Goal: Task Accomplishment & Management: Complete application form

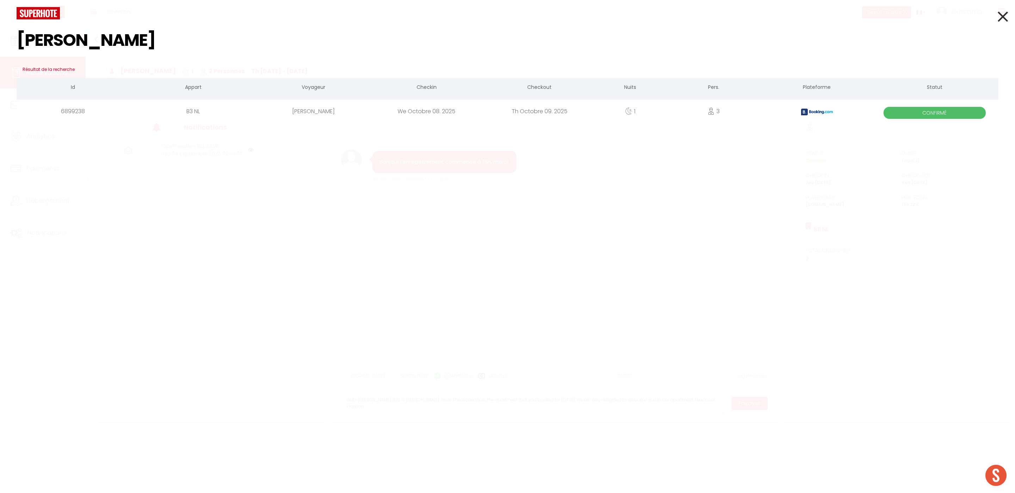
type input "[PERSON_NAME]"
click at [1006, 21] on icon at bounding box center [1003, 17] width 10 height 18
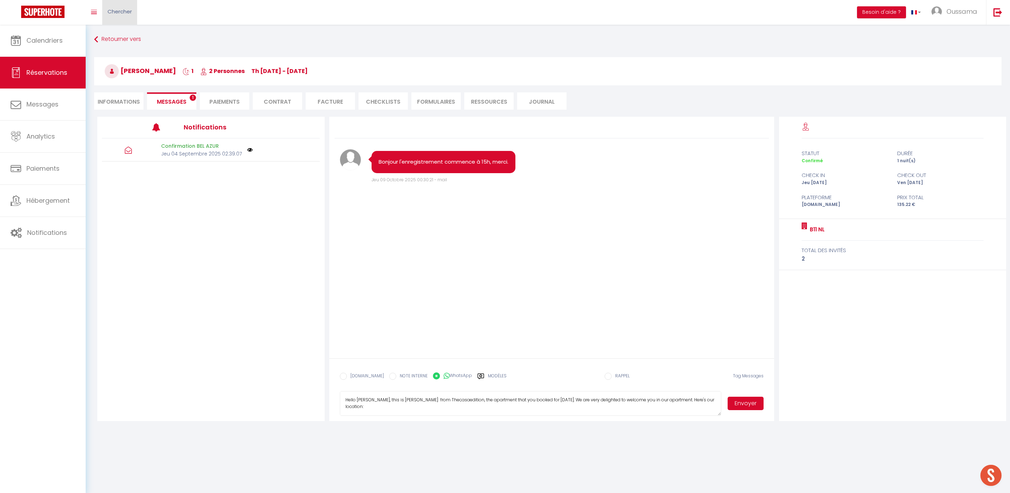
click at [132, 8] on span "Chercher" at bounding box center [120, 11] width 24 height 7
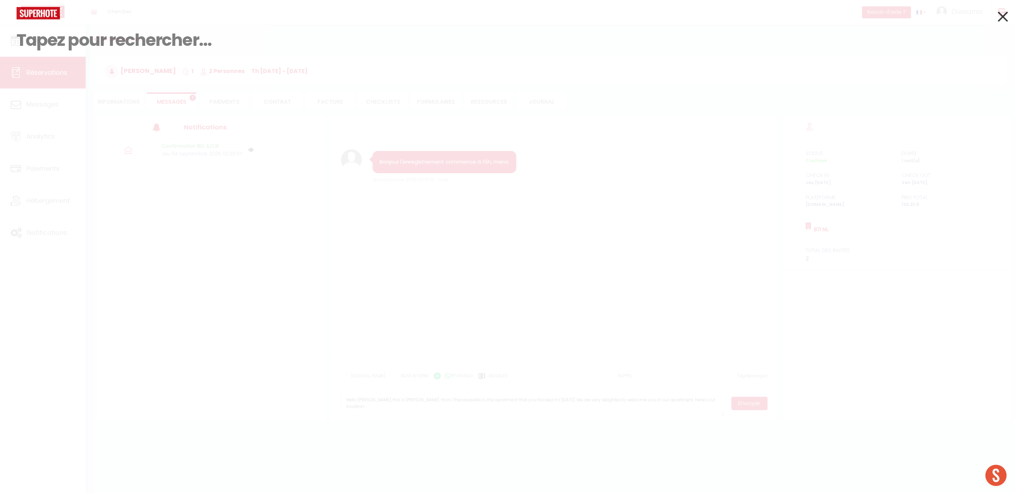
paste input "[PERSON_NAME],"
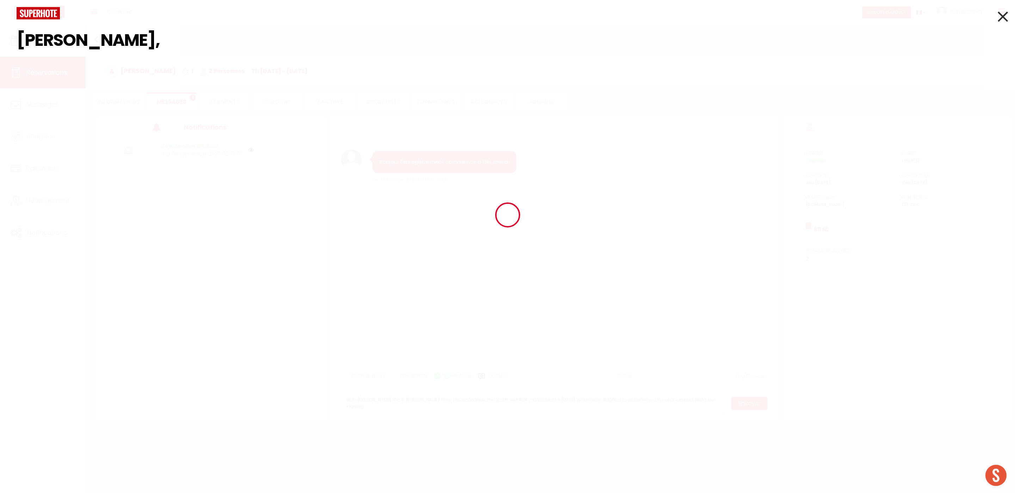
type input "[PERSON_NAME]"
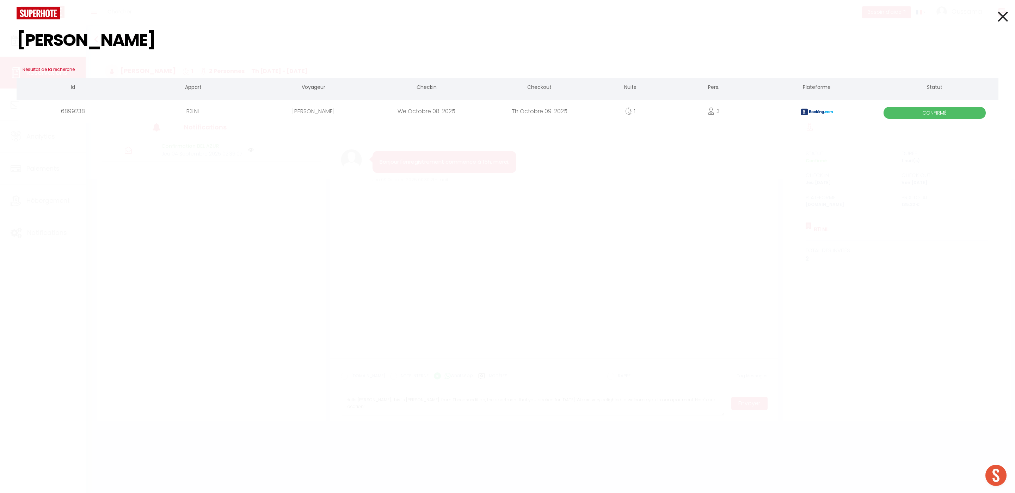
select select
type input "[PERSON_NAME]"
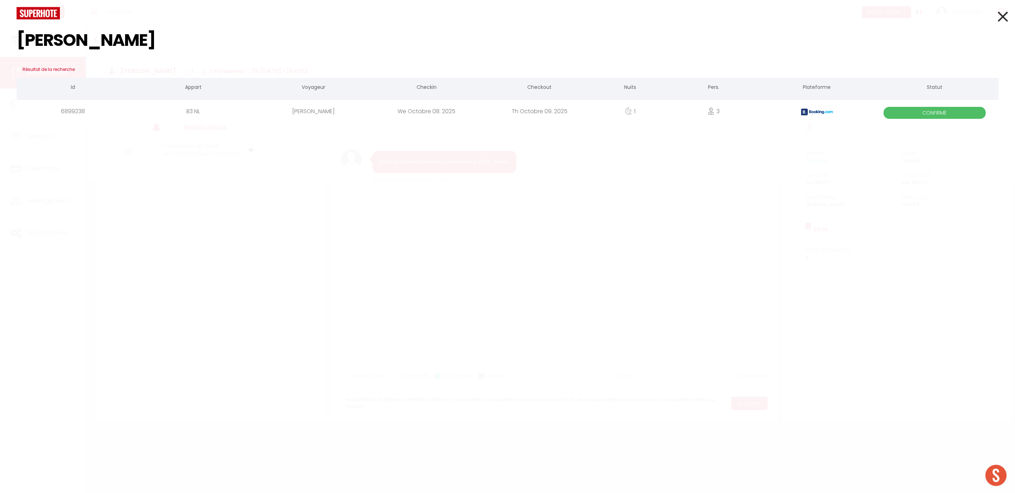
click at [196, 112] on div "B3 NL" at bounding box center [193, 111] width 128 height 23
select select
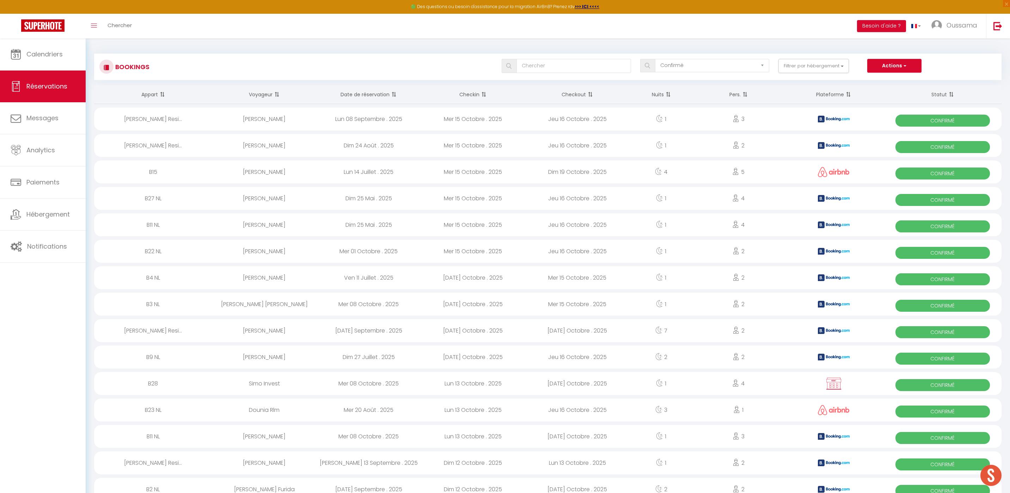
select select "confirmed"
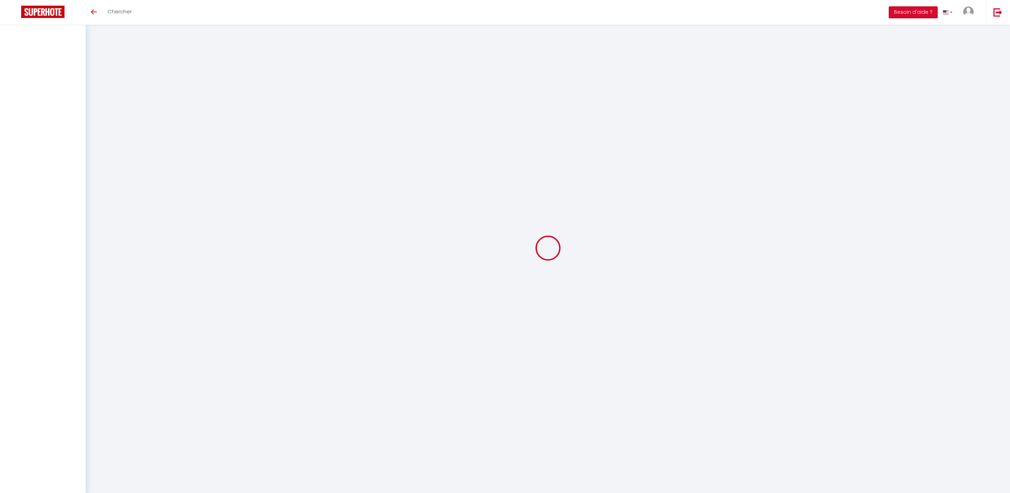
select select
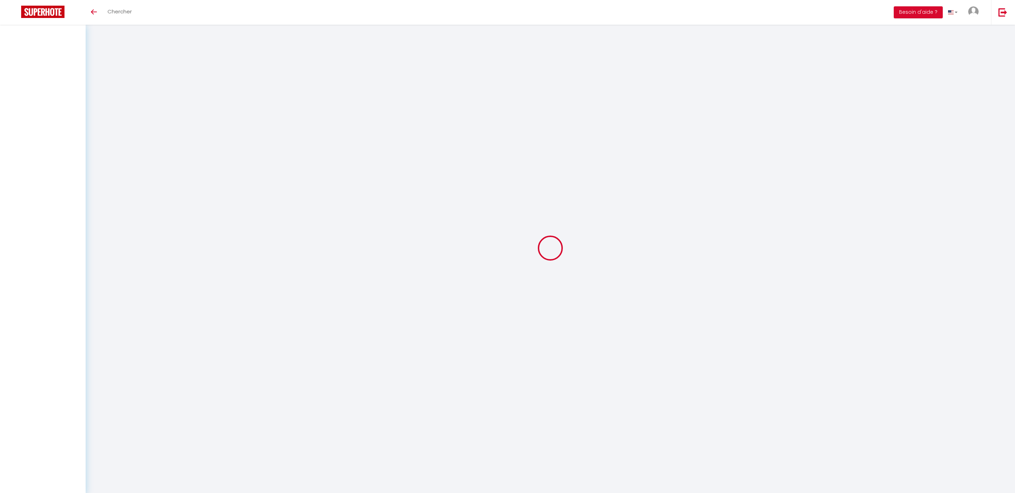
select select
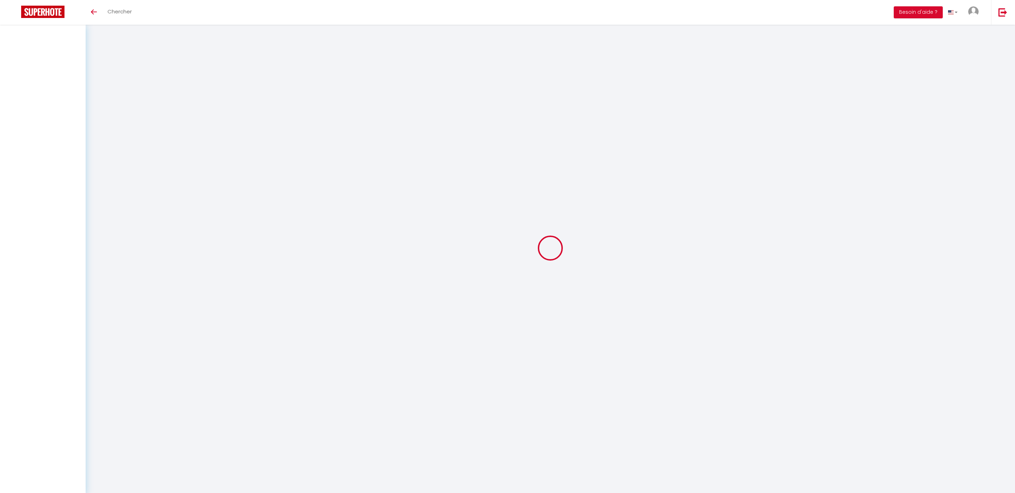
checkbox input "false"
select select
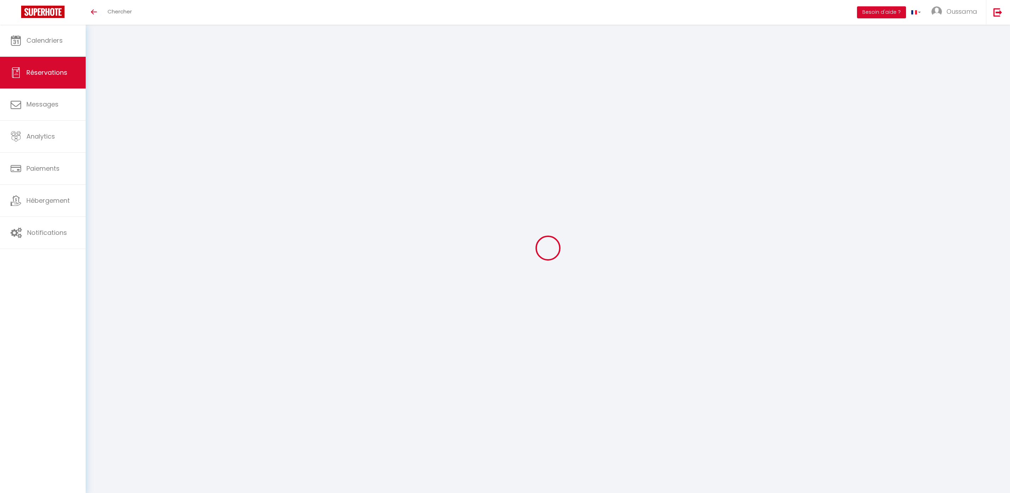
select select
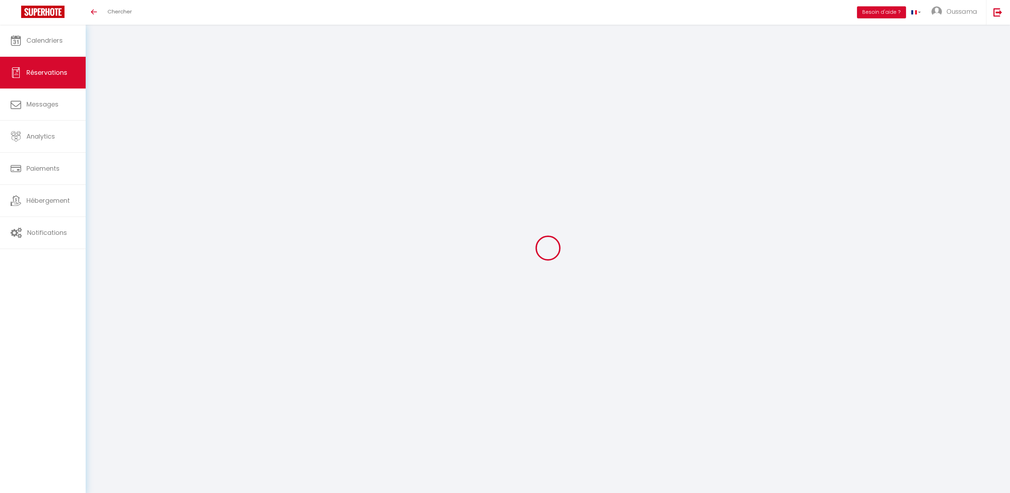
select select
checkbox input "false"
type input "Amina"
type input "Chammout"
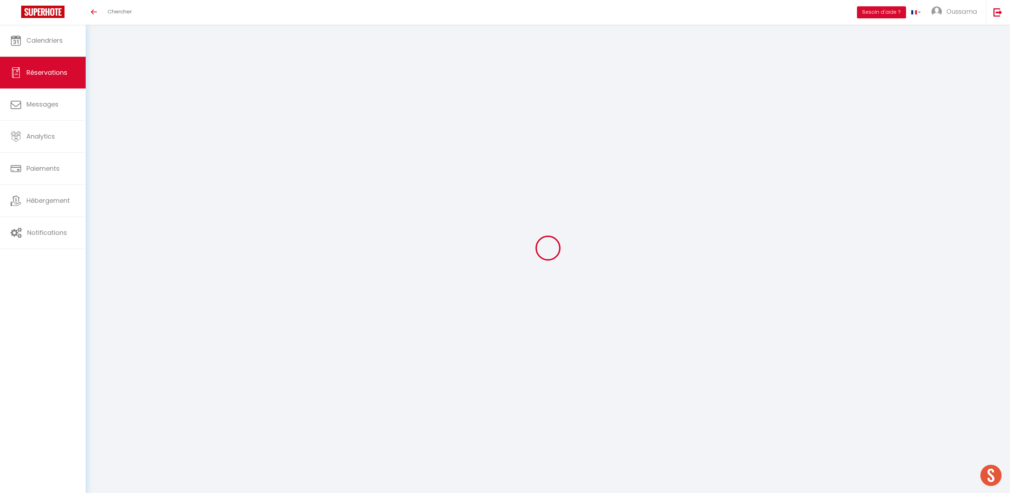
type input "achamm.657359@guest.booking.com"
type input "+32487773374"
type input "."
select select "BE"
type input "23.33"
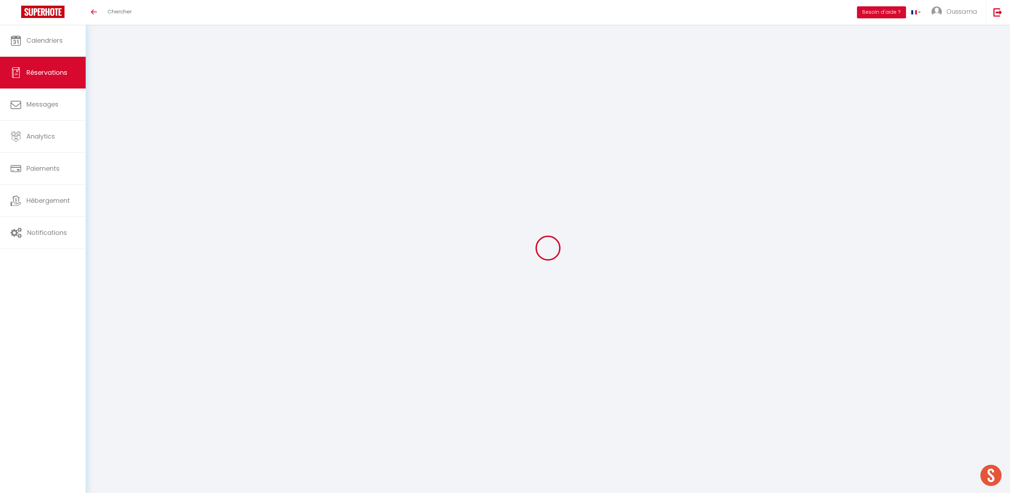
select select "44370"
select select "1"
select select
type input "3"
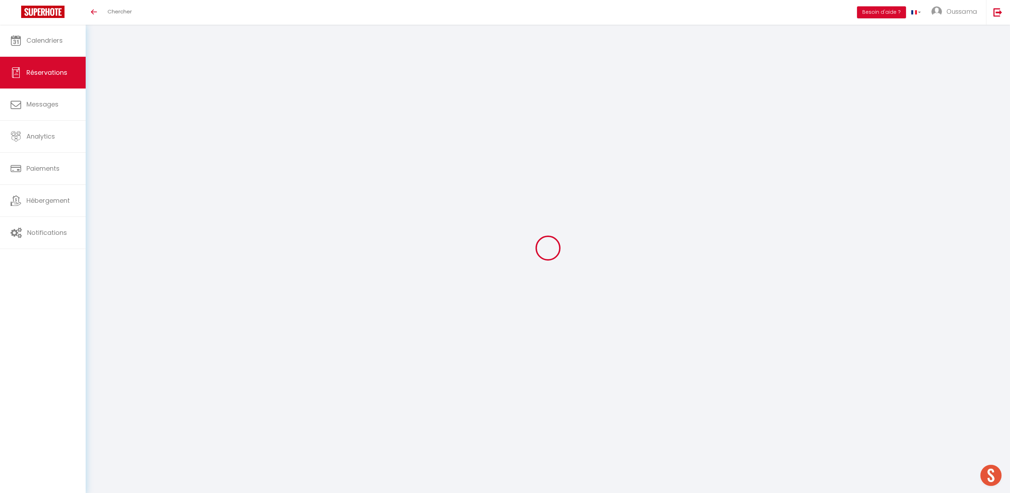
type input "1"
select select "12"
select select
type input "116"
checkbox input "false"
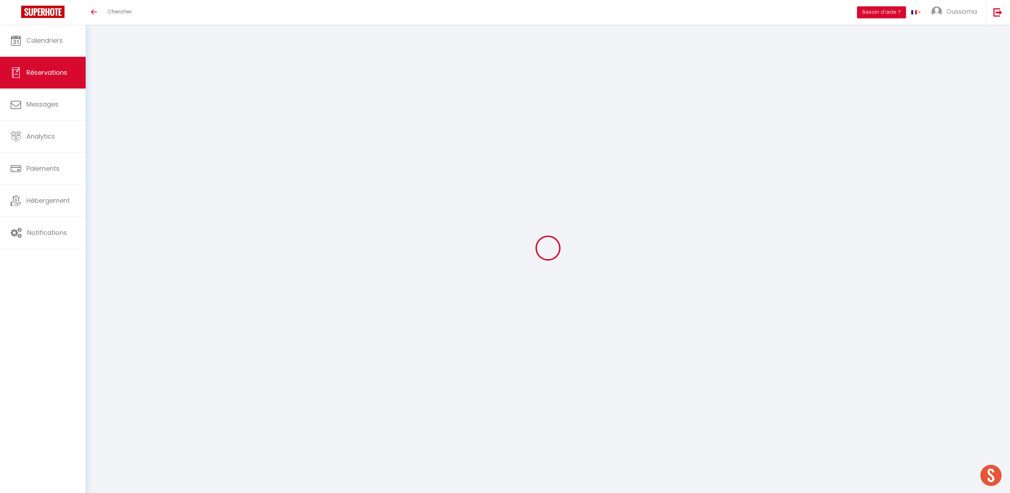
type input "0"
select select "2"
type input "0"
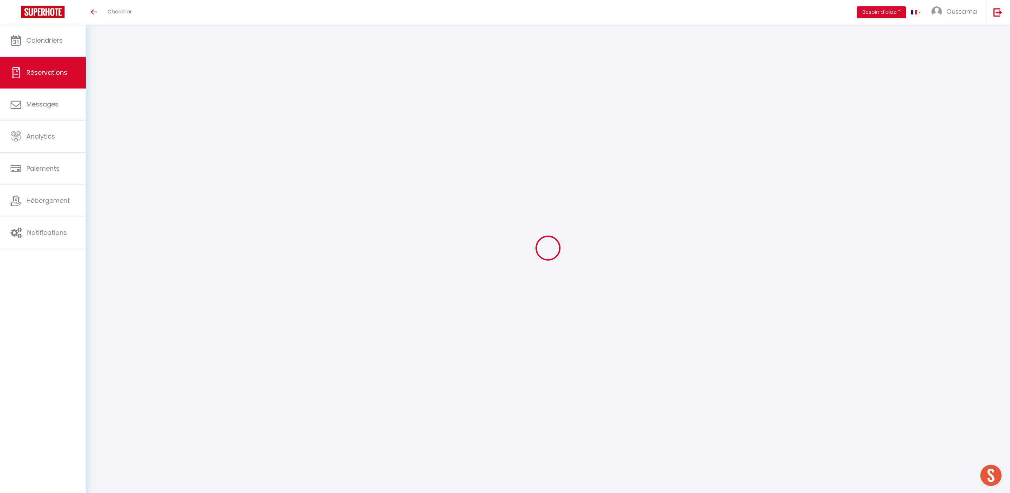
select select
select select "14"
checkbox input "false"
select select
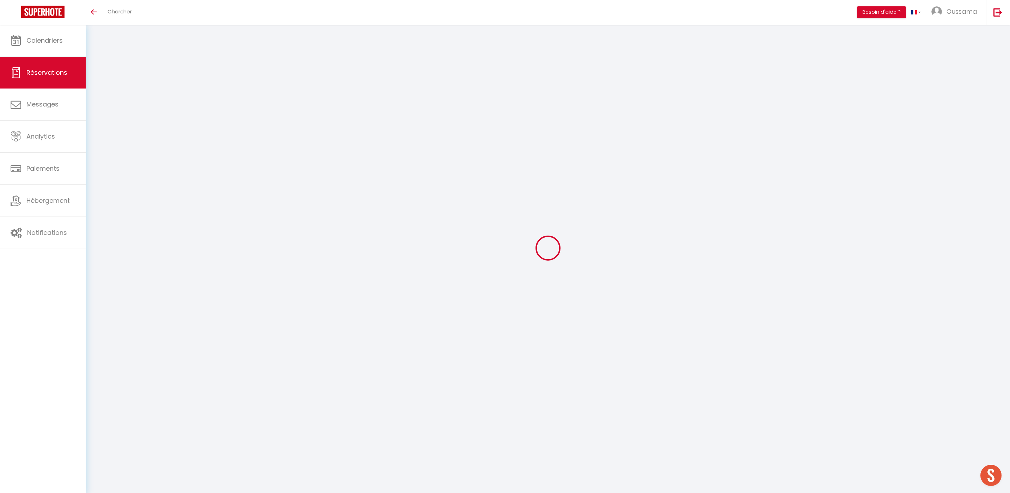
select select
checkbox input "false"
select select
checkbox input "false"
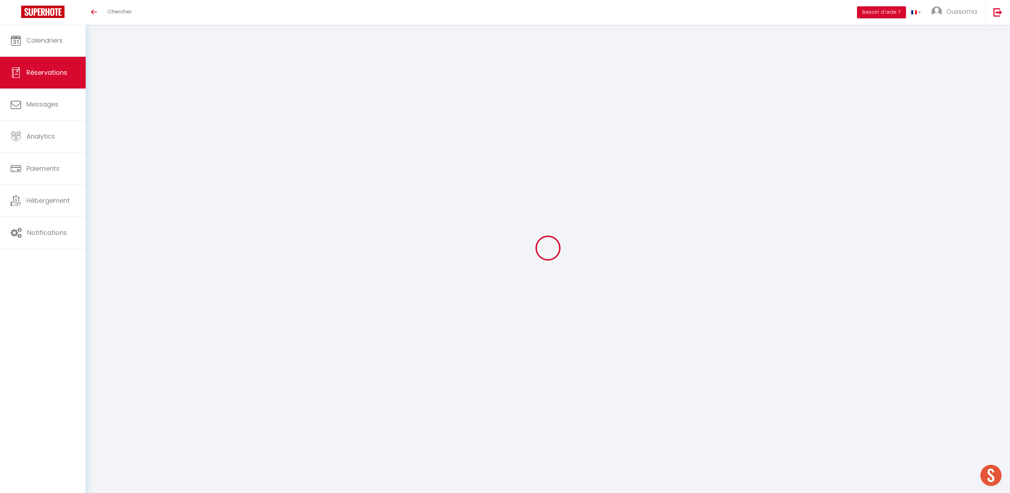
type textarea "** THIS RESERVATION HAS BEEN PRE-PAID ** Reservation has a cancellation grace p…"
select select
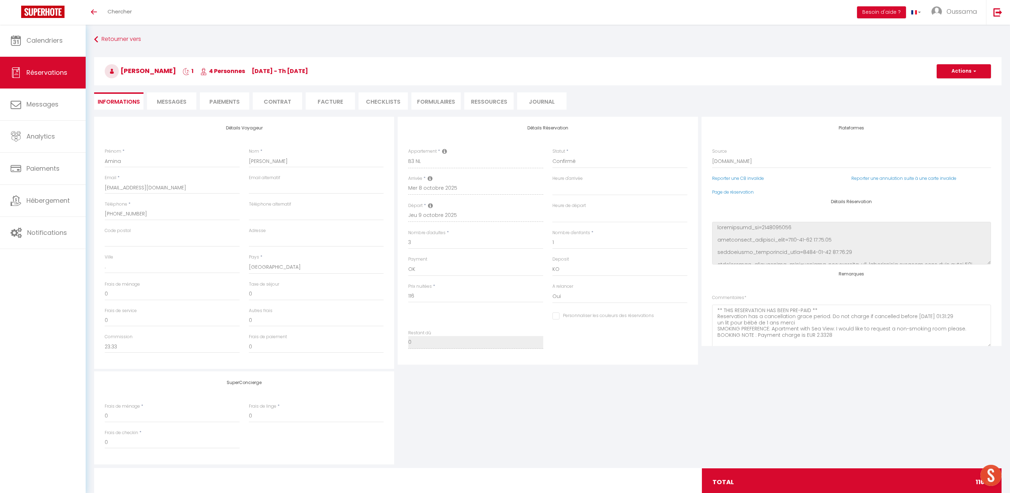
checkbox input "false"
select select
